Goal: Information Seeking & Learning: Learn about a topic

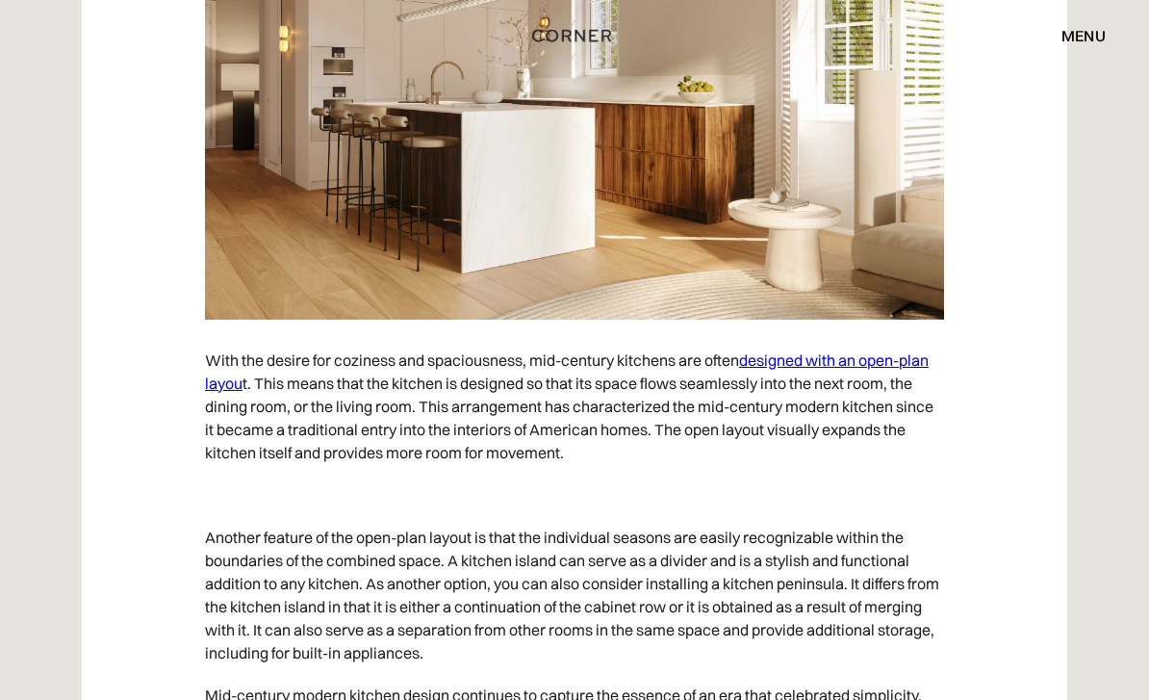
scroll to position [11246, 0]
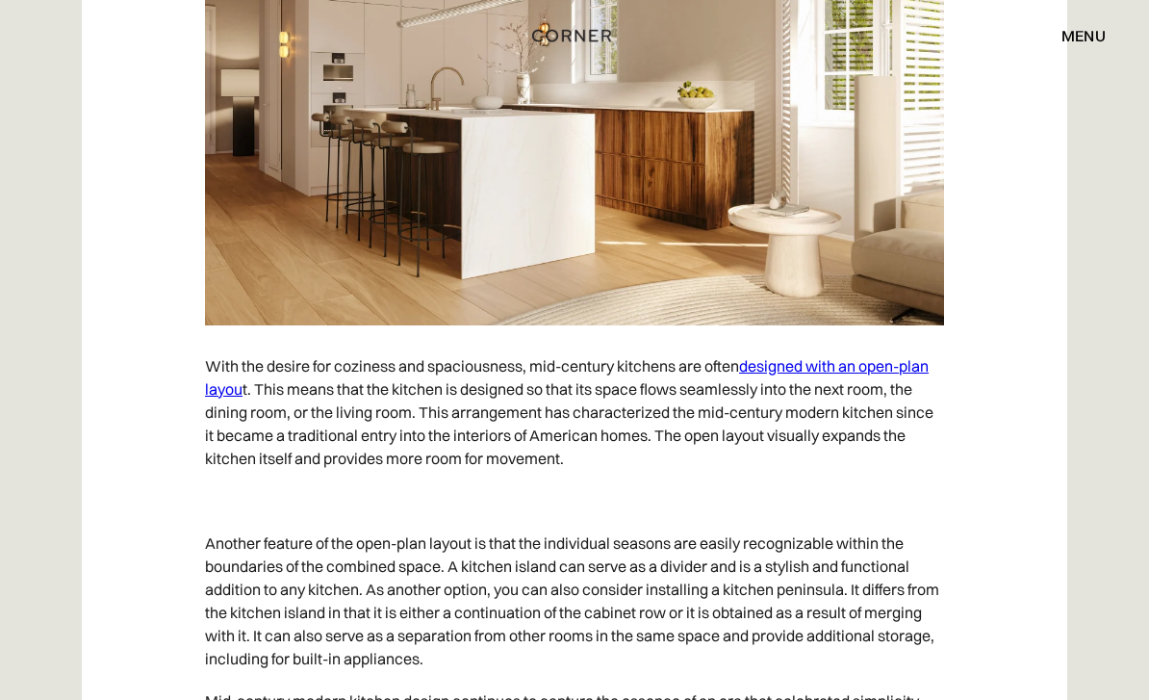
click at [929, 378] on link "designed with an open-plan layou" at bounding box center [567, 377] width 724 height 42
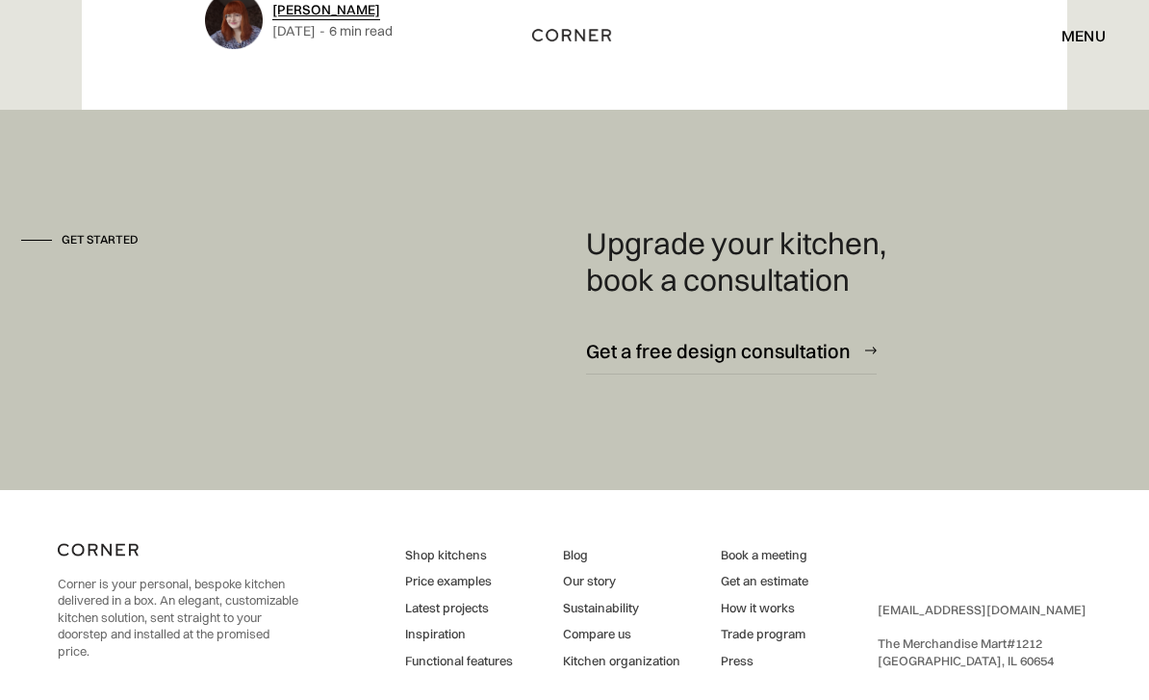
scroll to position [8355, 0]
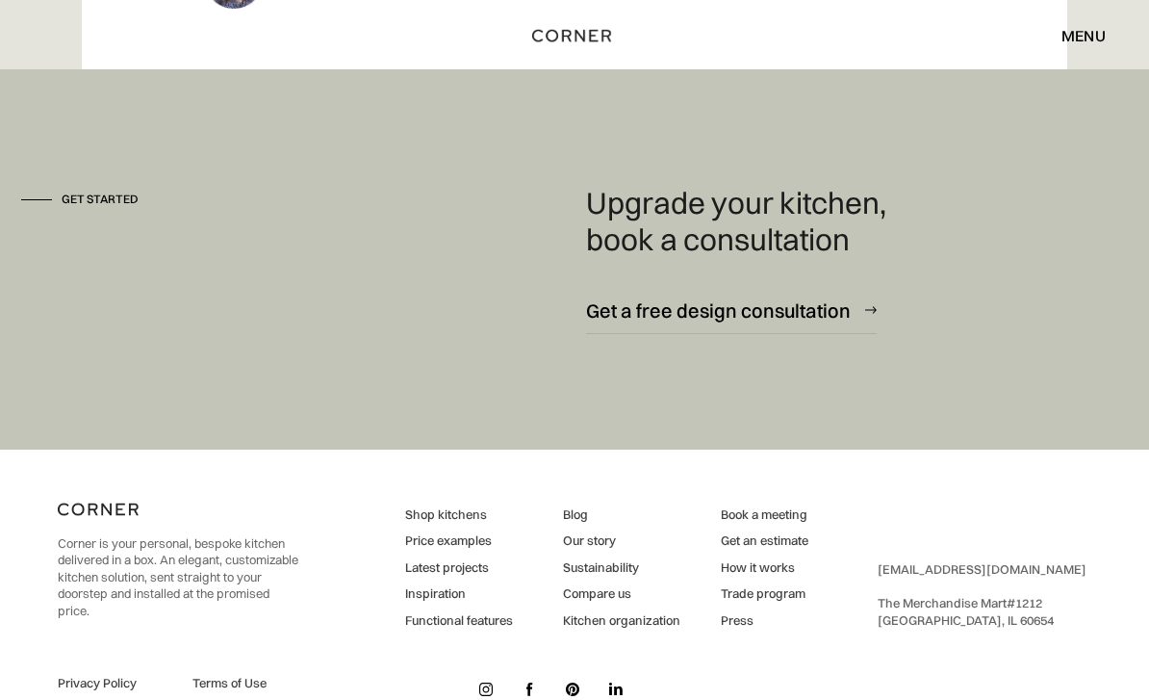
click at [1096, 37] on div "menu" at bounding box center [1084, 35] width 44 height 15
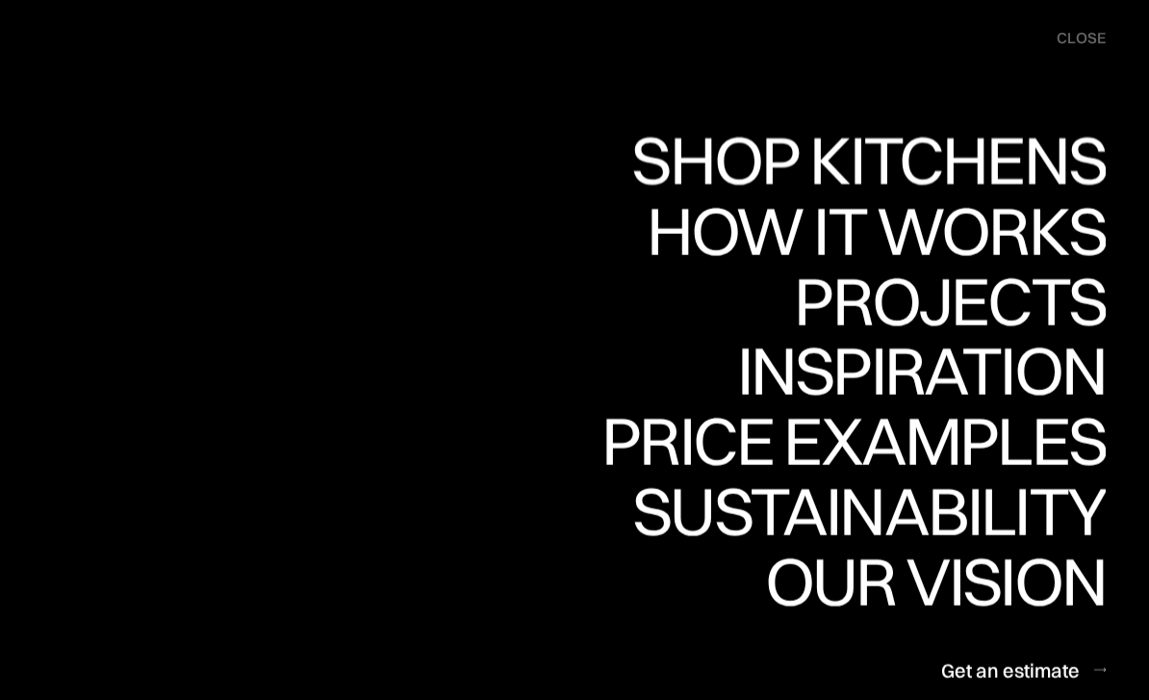
click at [1081, 157] on div "Shop Kitchens" at bounding box center [864, 159] width 484 height 67
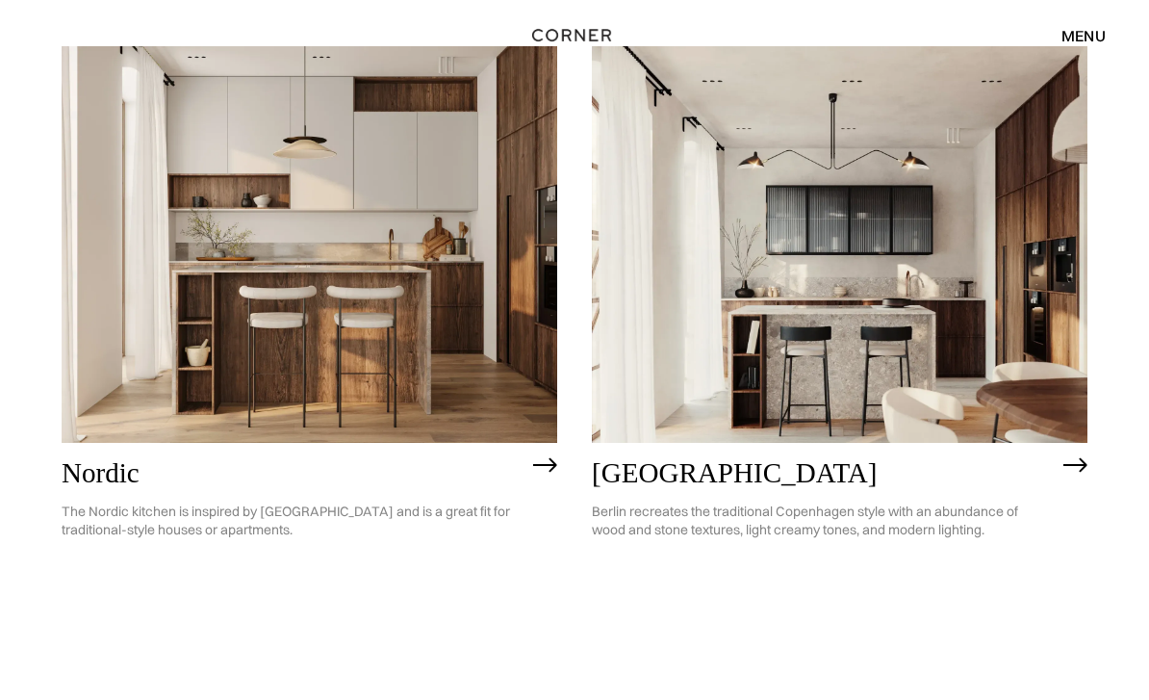
scroll to position [254, 0]
click at [141, 406] on img at bounding box center [310, 244] width 496 height 397
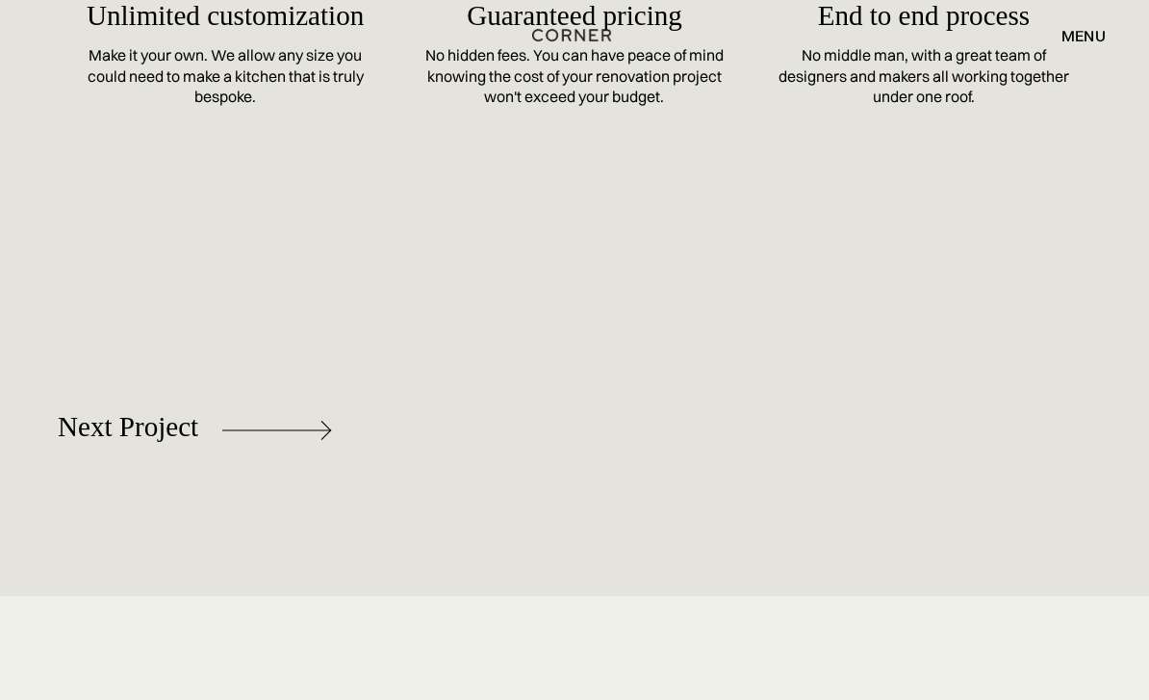
scroll to position [8186, 0]
click at [159, 415] on div "Next Project" at bounding box center [128, 426] width 141 height 31
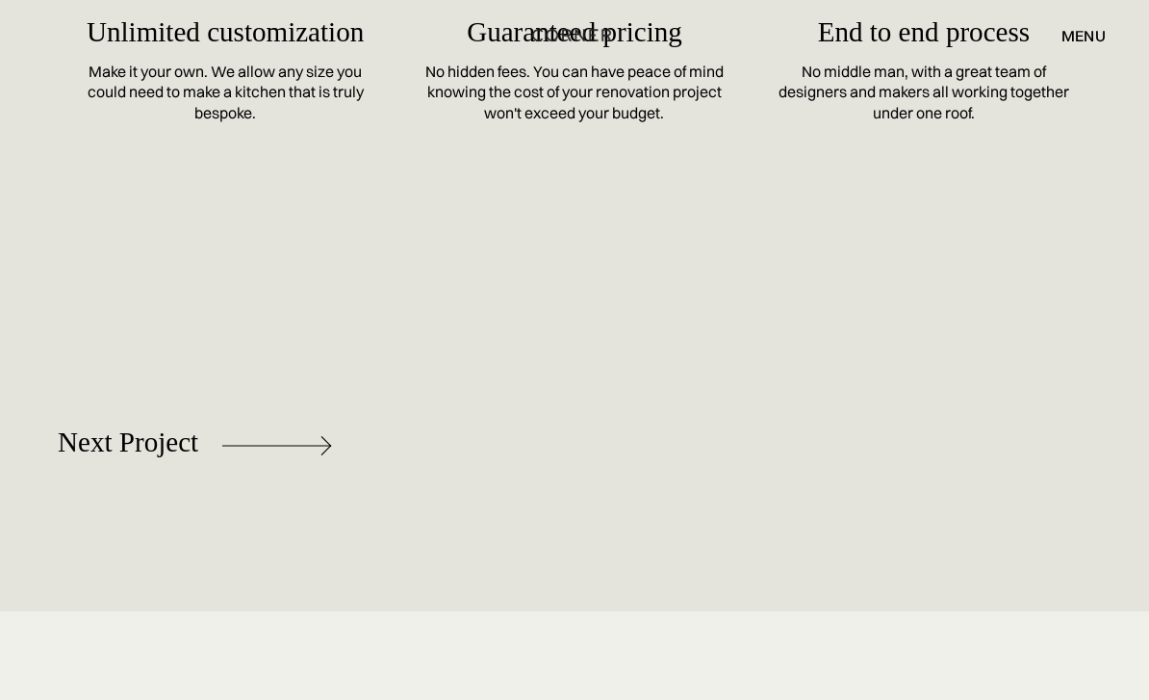
scroll to position [8319, 0]
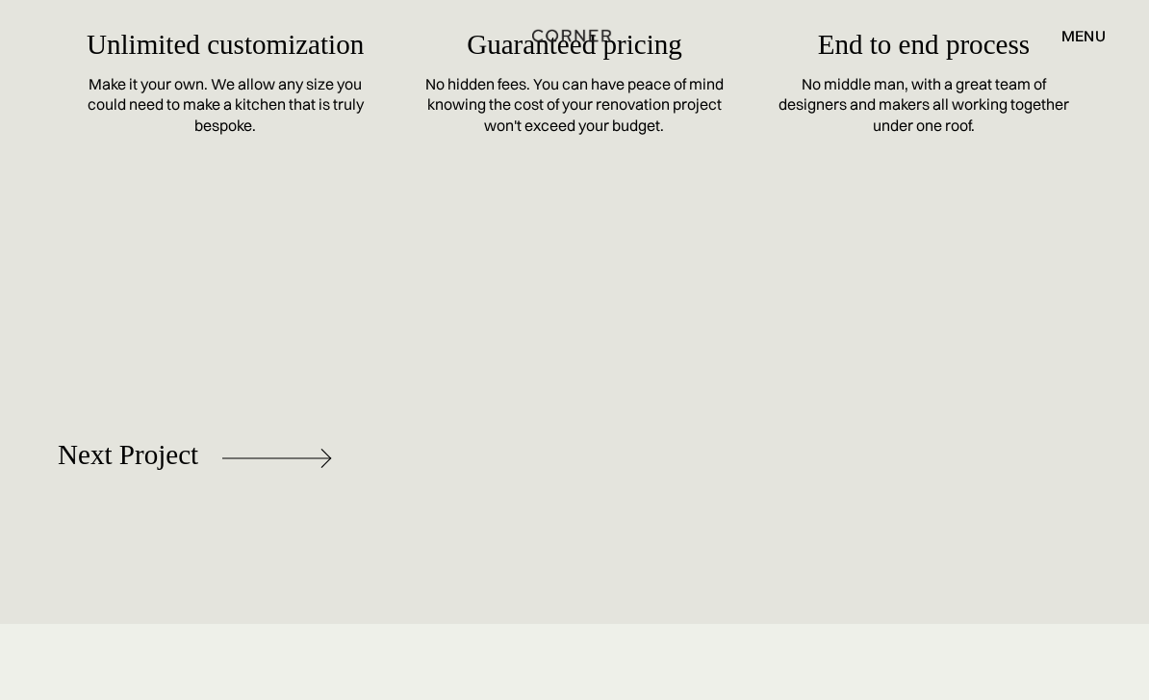
click at [142, 439] on div "Next Project" at bounding box center [128, 454] width 141 height 31
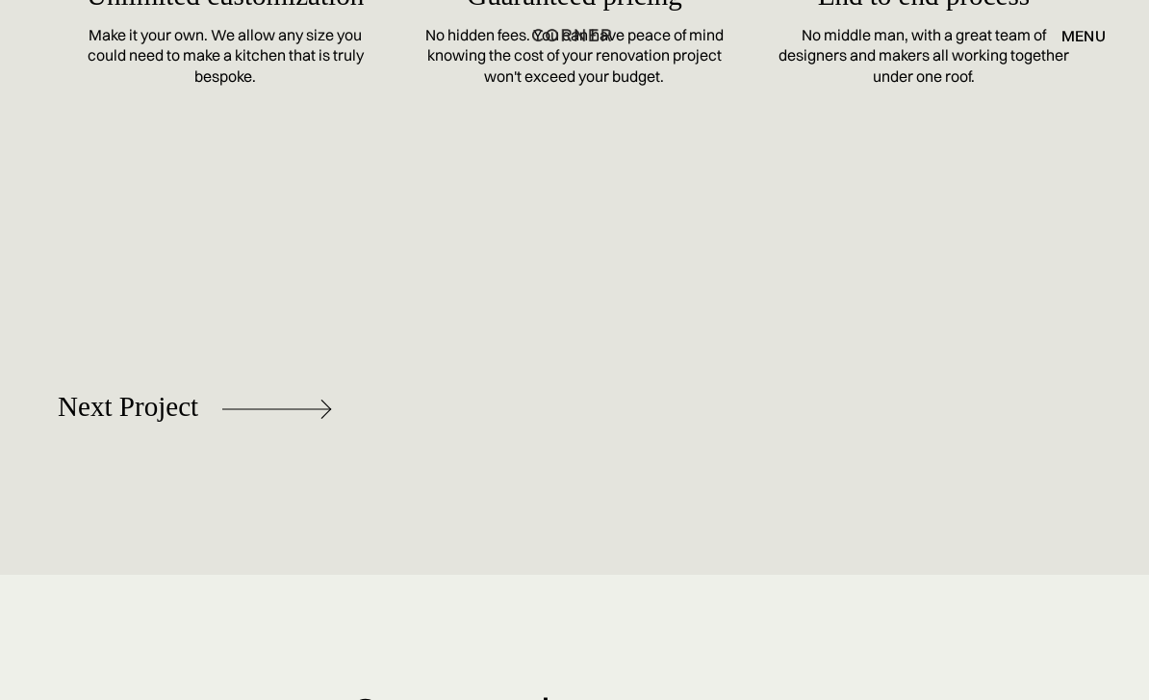
scroll to position [10063, 0]
click at [137, 396] on div "Next Project" at bounding box center [128, 405] width 141 height 31
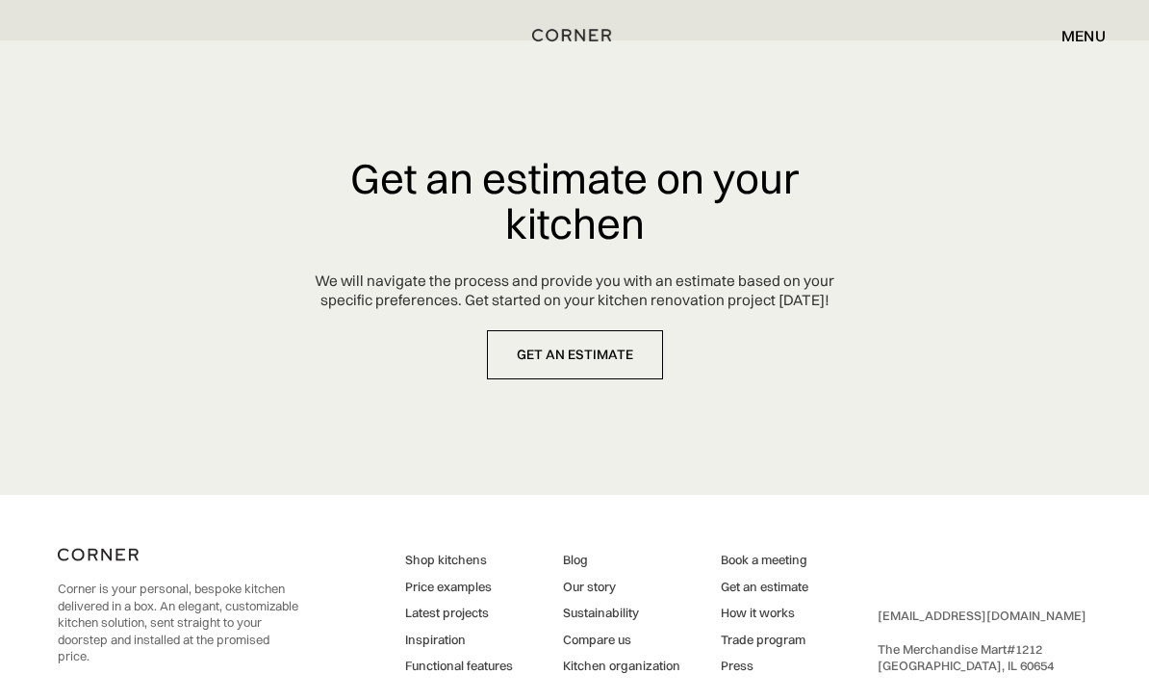
scroll to position [8855, 0]
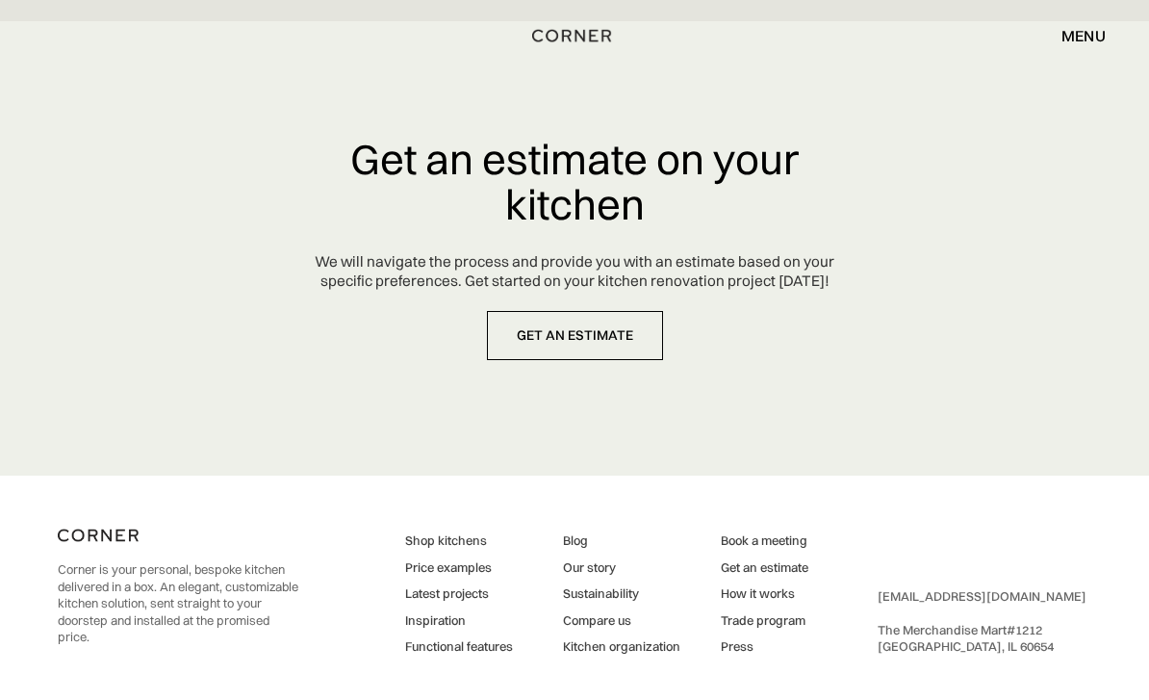
click at [1093, 29] on div "menu" at bounding box center [1084, 35] width 44 height 15
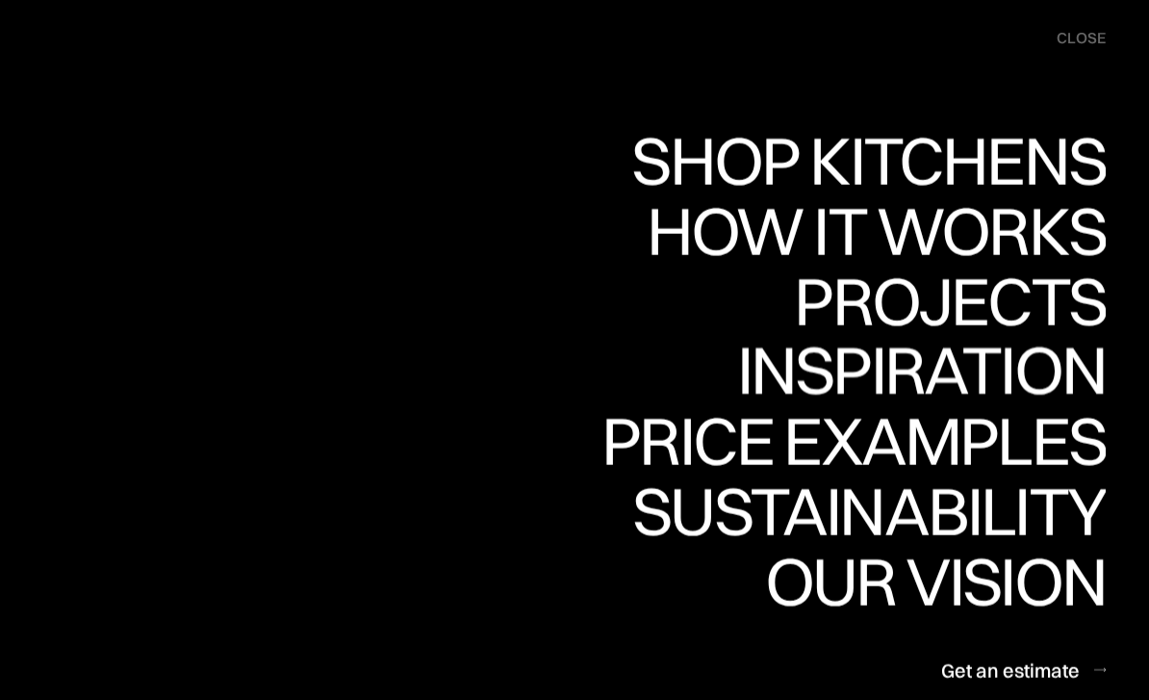
click at [1063, 383] on div "Inspiration" at bounding box center [908, 369] width 396 height 67
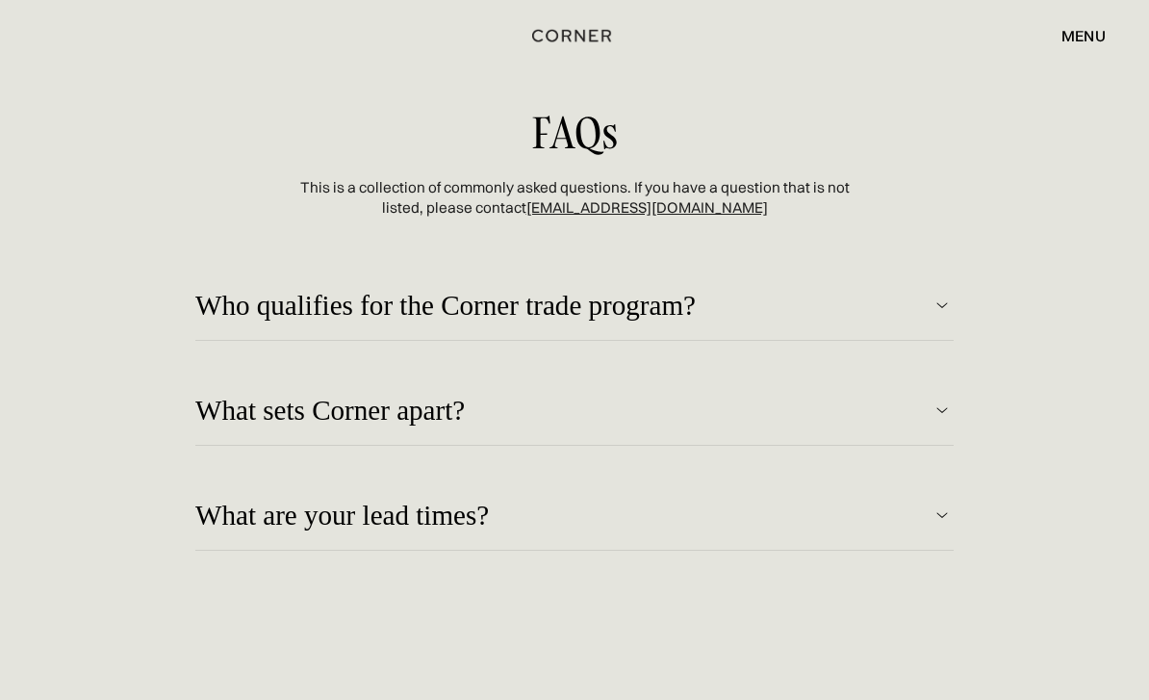
scroll to position [4337, 0]
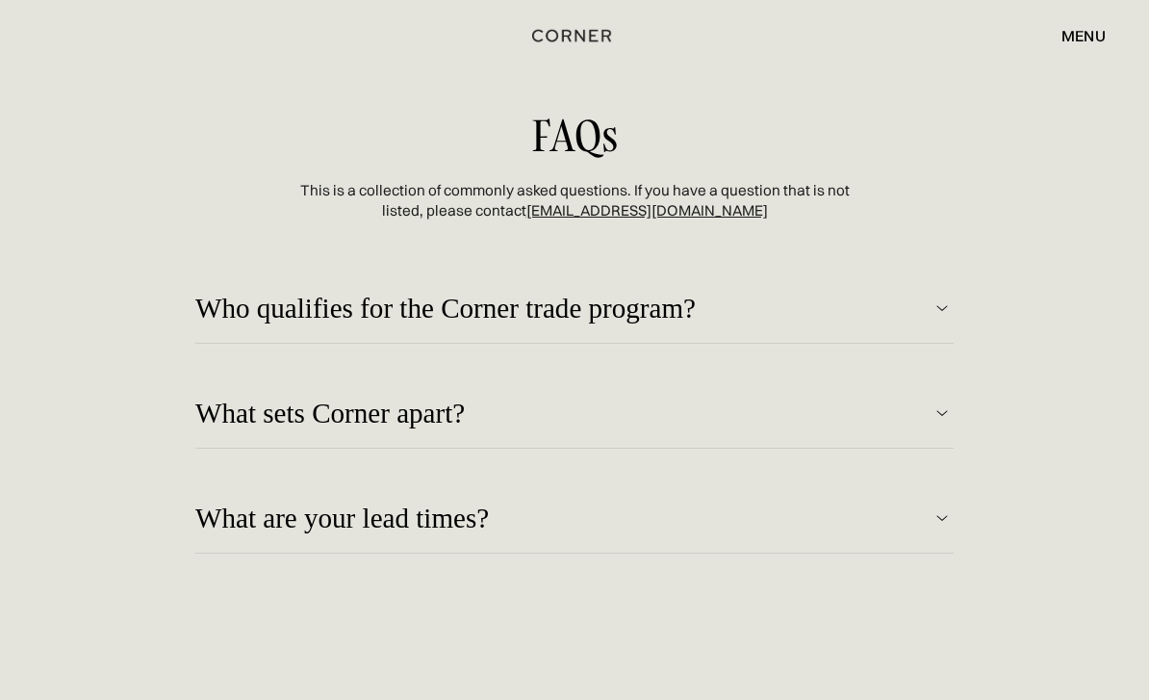
click at [212, 323] on div "Who qualifies for the Corner trade program?" at bounding box center [562, 308] width 735 height 31
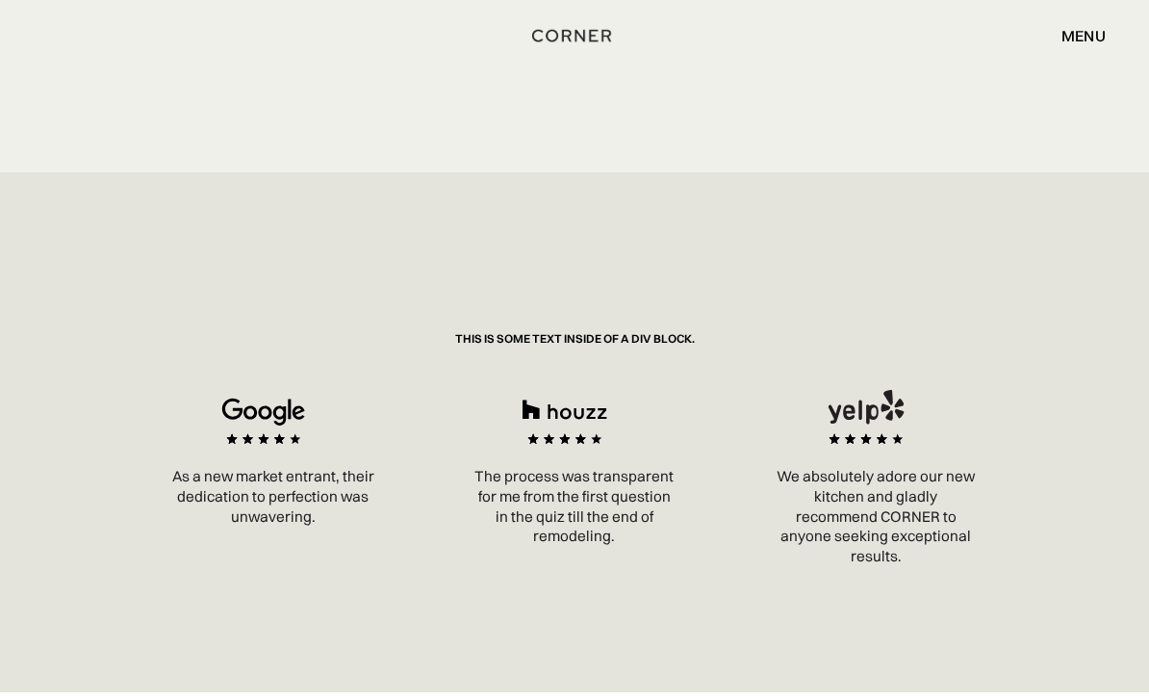
scroll to position [2719, 0]
